Goal: Navigation & Orientation: Find specific page/section

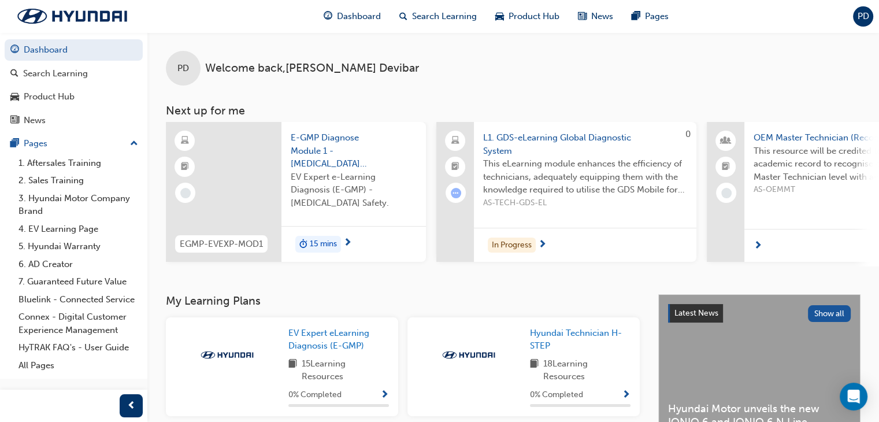
drag, startPoint x: 887, startPoint y: 17, endPoint x: 568, endPoint y: 96, distance: 329.3
click at [568, 96] on div "PD Welcome back , [PERSON_NAME] Next up for me EGMP-EVEXP-MOD1 E-GMP Diagnose M…" at bounding box center [513, 149] width 732 height 234
